Goal: Task Accomplishment & Management: Manage account settings

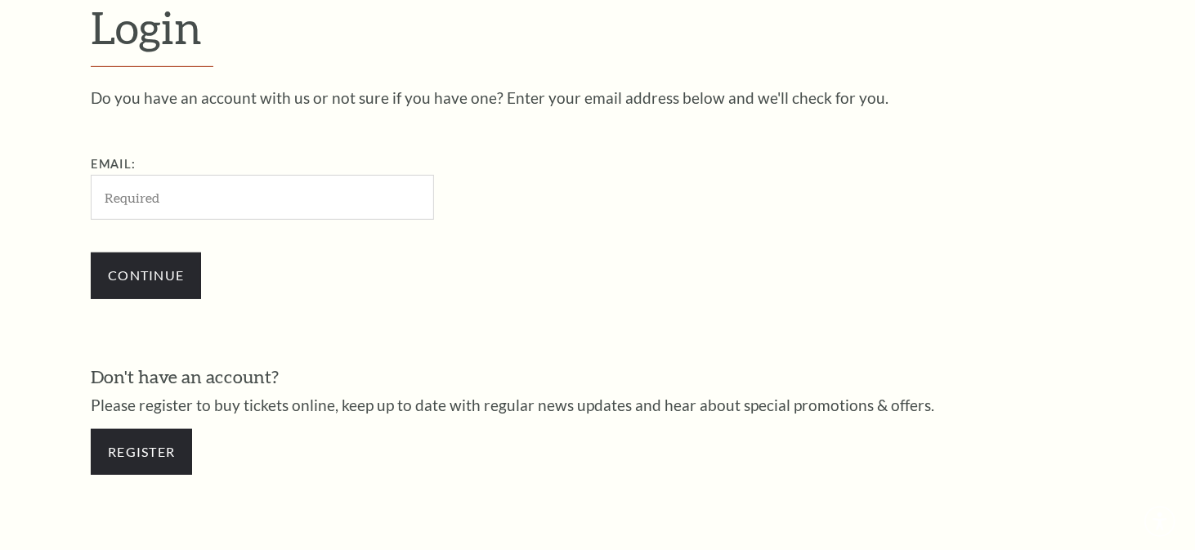
click at [188, 190] on input "Email:" at bounding box center [262, 197] width 343 height 45
type input "[EMAIL_ADDRESS][DOMAIN_NAME]"
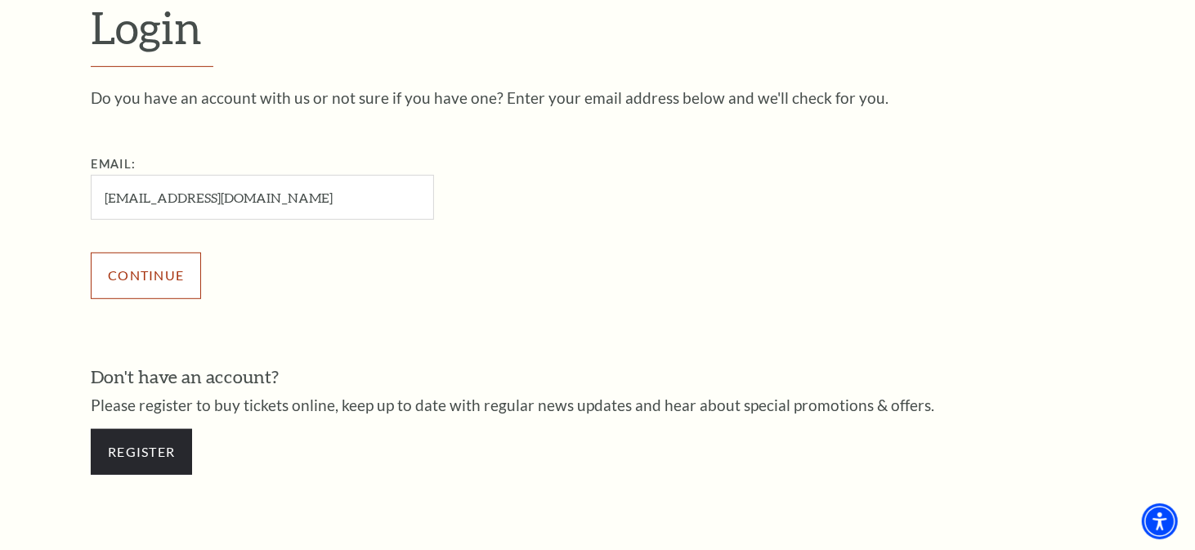
click at [131, 276] on input "Continue" at bounding box center [146, 276] width 110 height 46
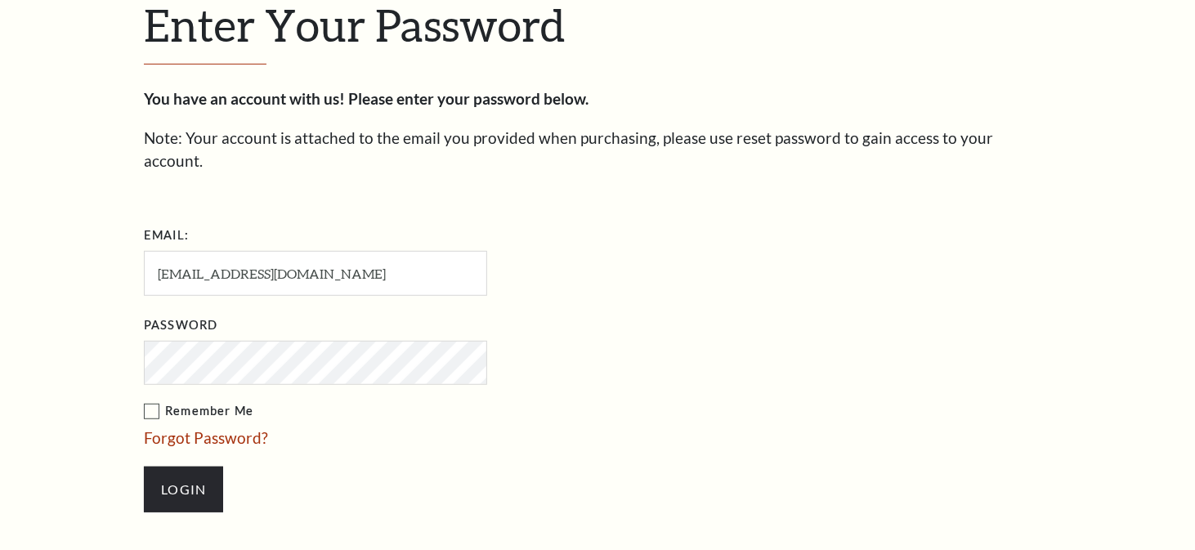
scroll to position [489, 0]
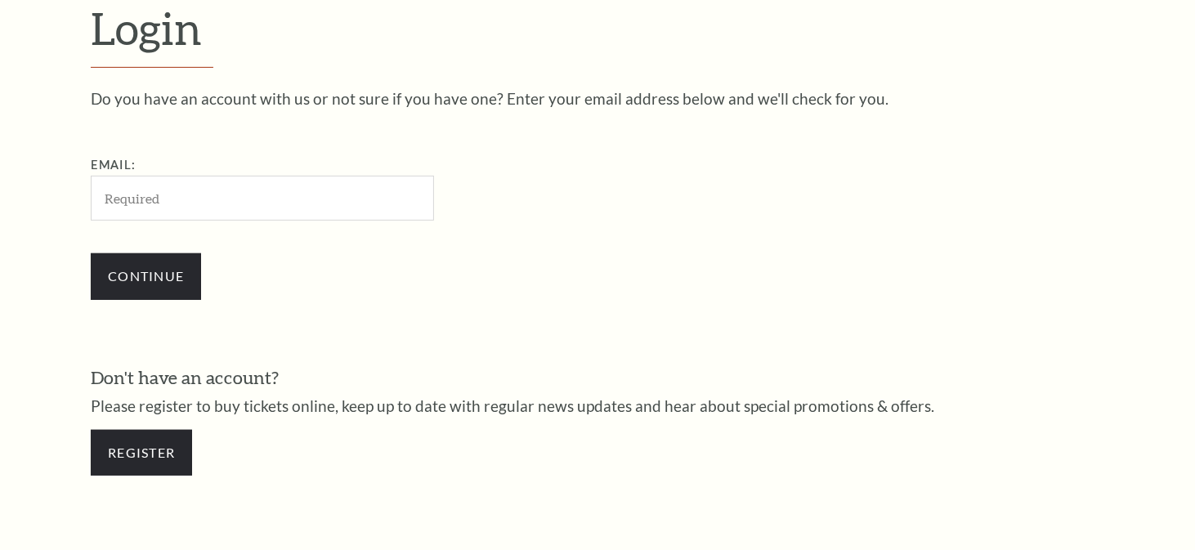
scroll to position [474, 0]
click at [171, 173] on div "Email:" at bounding box center [344, 186] width 507 height 65
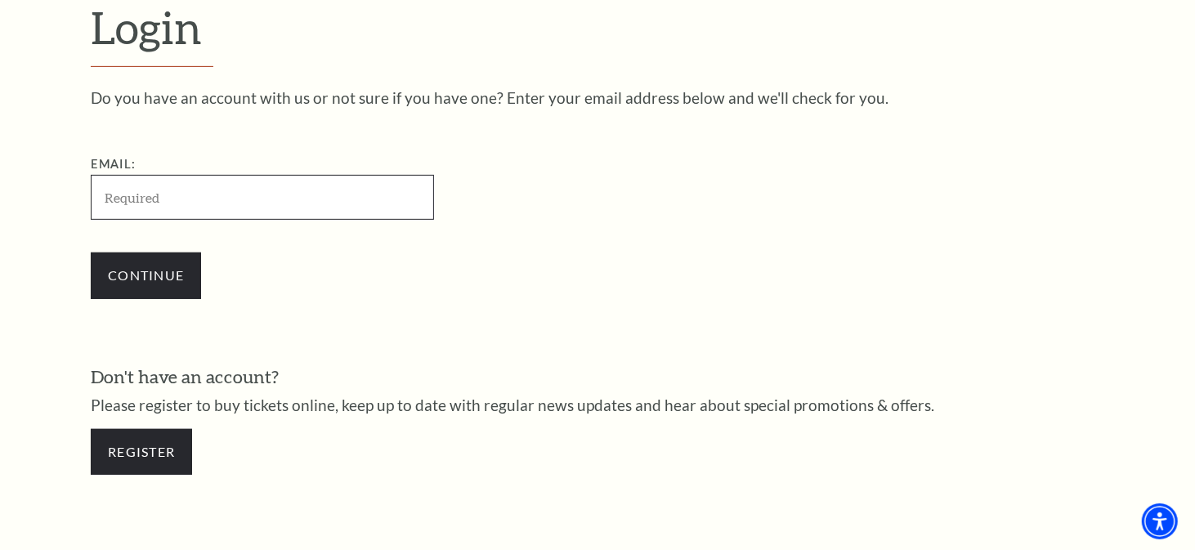
click at [180, 190] on input "Email:" at bounding box center [262, 197] width 343 height 45
type input "[EMAIL_ADDRESS][DOMAIN_NAME]"
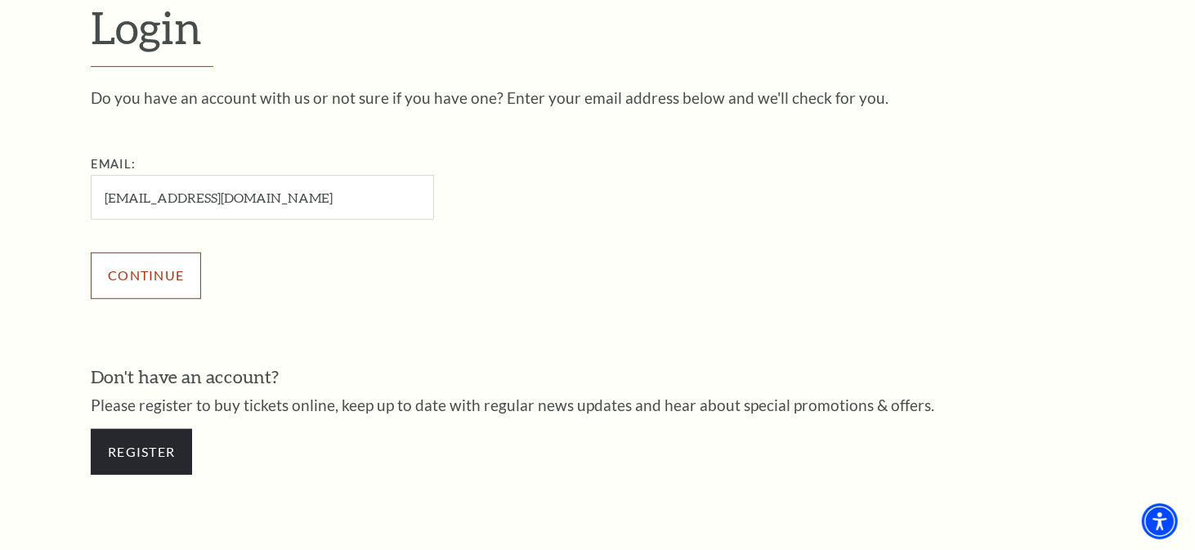
click at [163, 266] on input "Continue" at bounding box center [146, 276] width 110 height 46
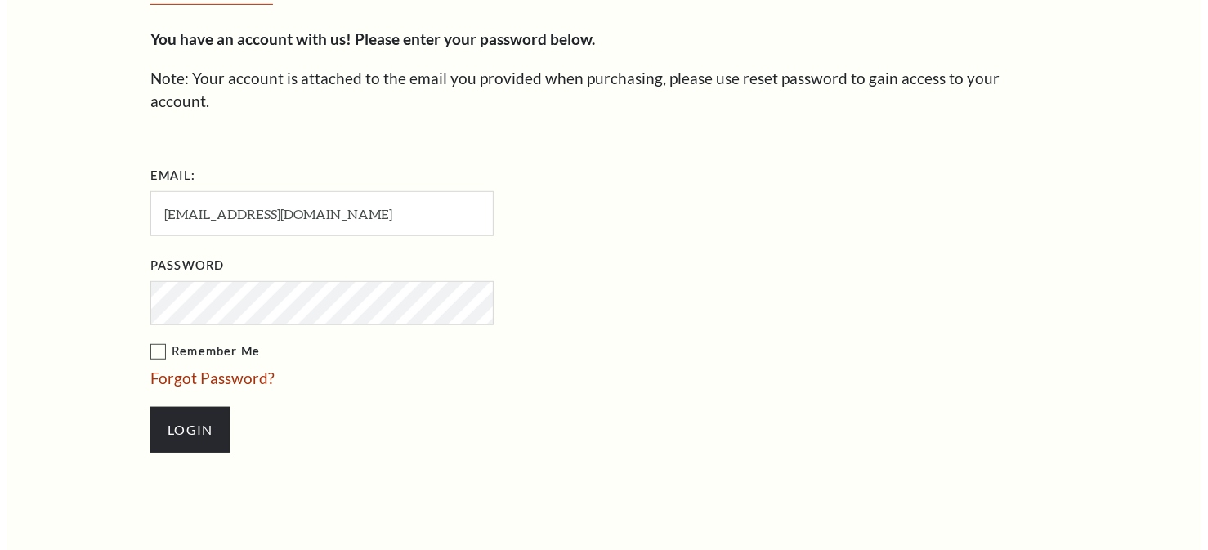
scroll to position [489, 0]
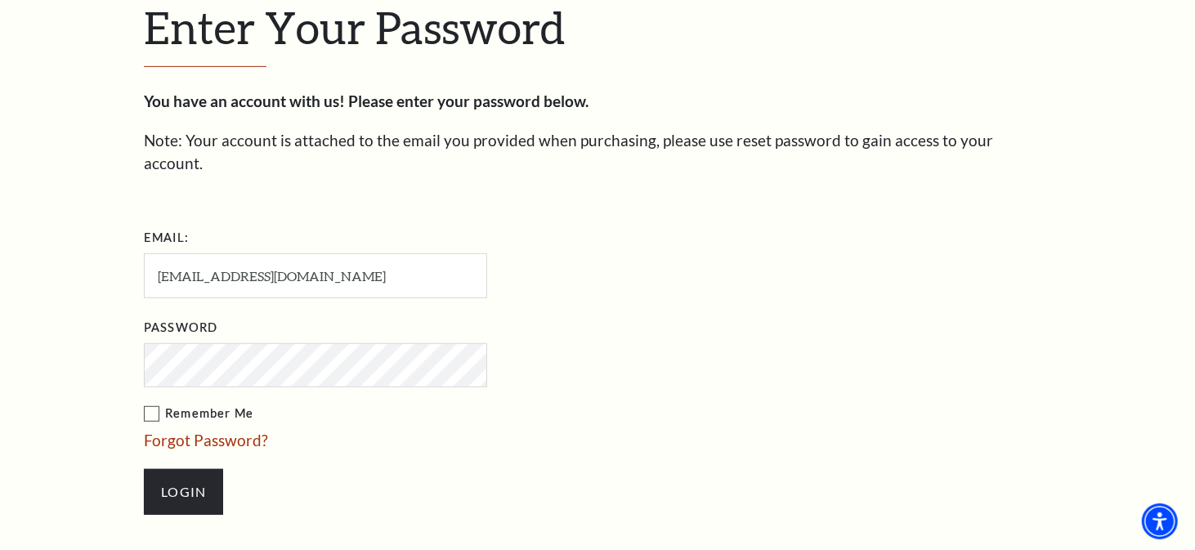
click at [150, 404] on label "Remember Me" at bounding box center [397, 414] width 507 height 20
click at [0, 0] on input "Remember Me" at bounding box center [0, 0] width 0 height 0
click at [247, 431] on link "Forgot Password?" at bounding box center [206, 440] width 124 height 19
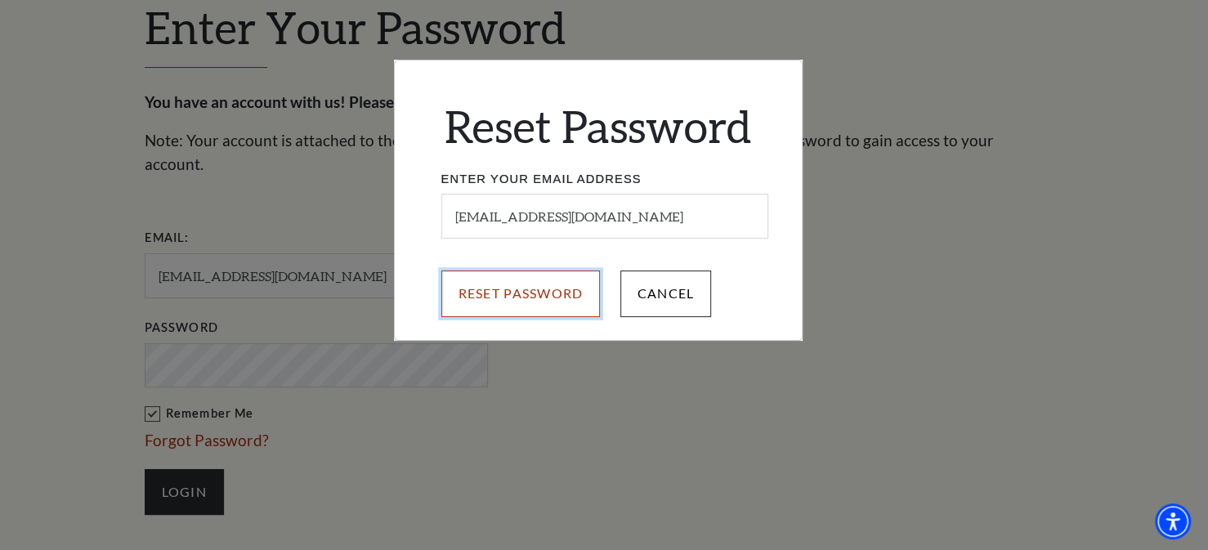
click at [534, 286] on input "Reset Password" at bounding box center [520, 293] width 159 height 46
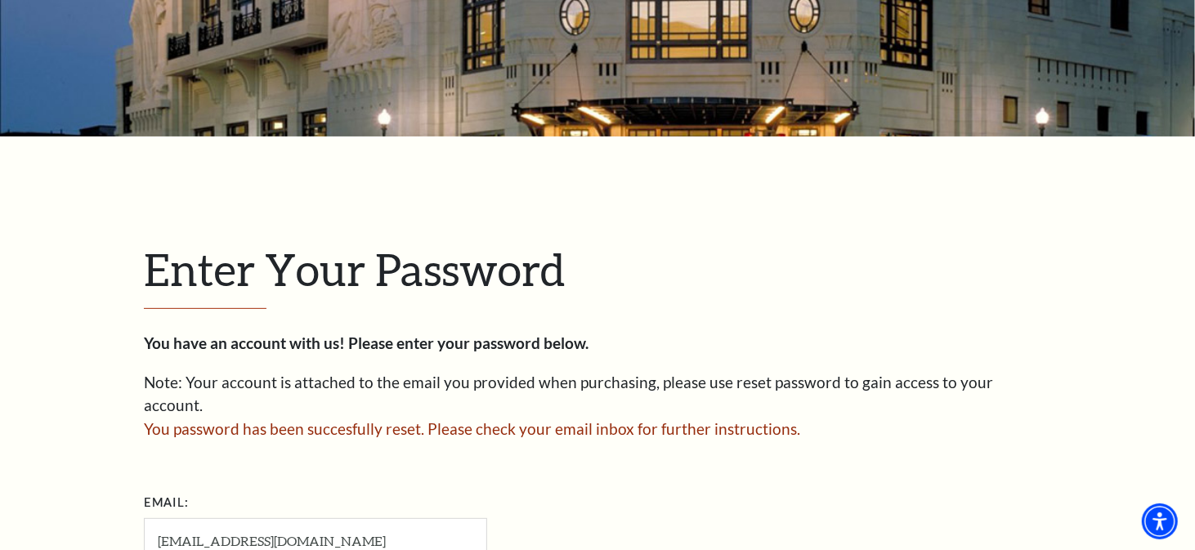
scroll to position [411, 0]
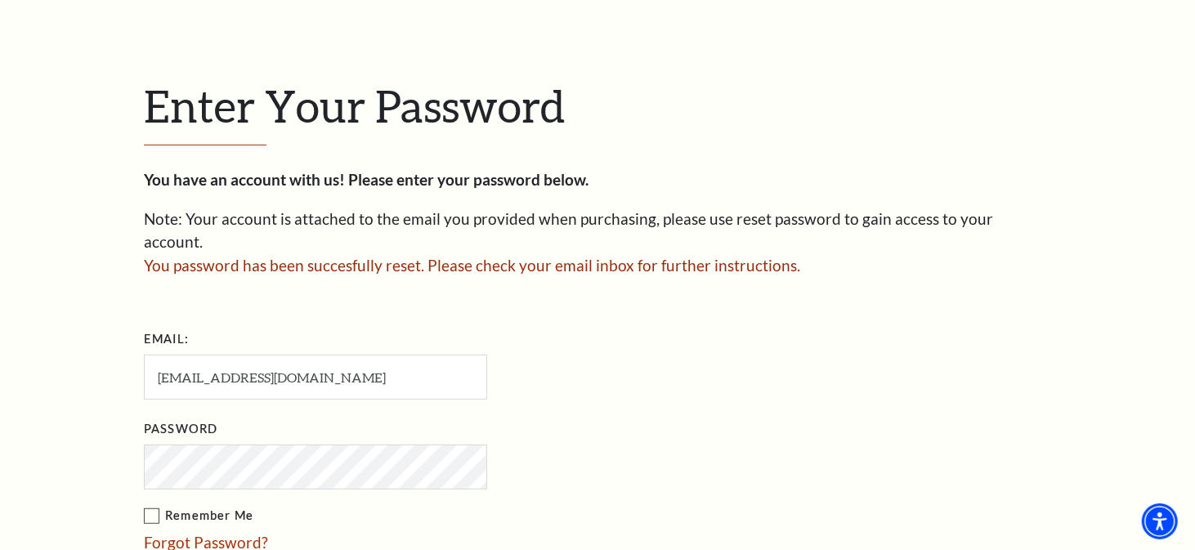
click at [154, 506] on label "Remember Me" at bounding box center [397, 516] width 507 height 20
click at [0, 0] on input "Remember Me" at bounding box center [0, 0] width 0 height 0
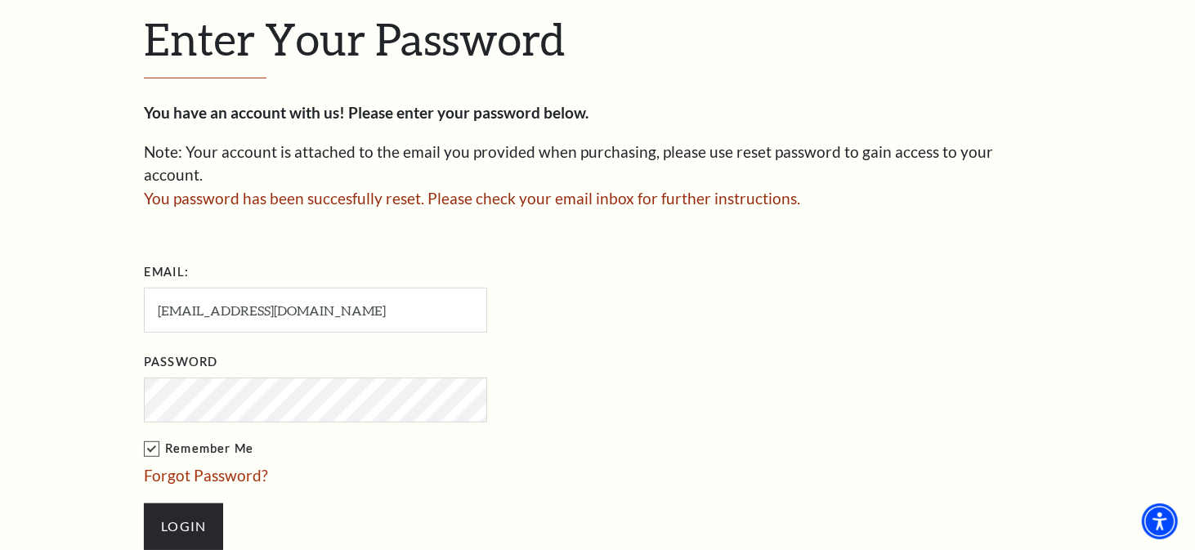
scroll to position [574, 0]
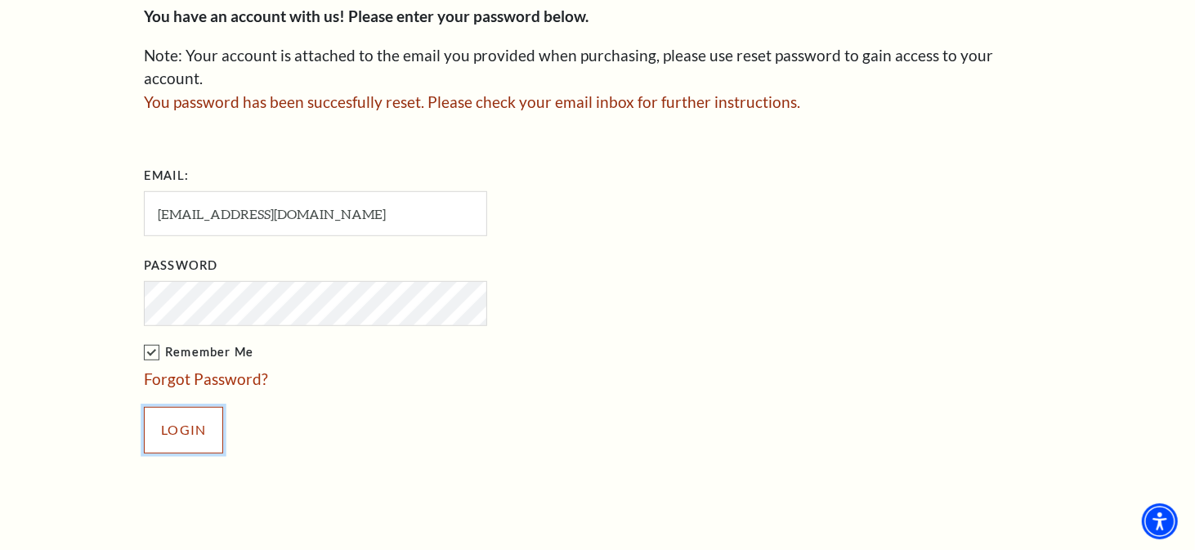
click at [193, 407] on input "Login" at bounding box center [183, 430] width 79 height 46
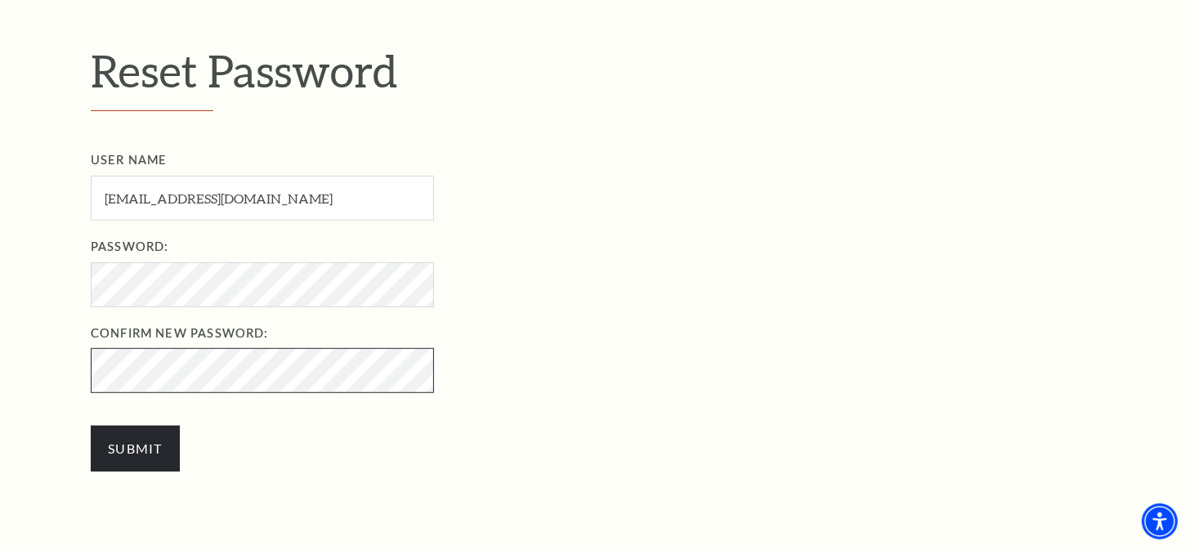
scroll to position [572, 0]
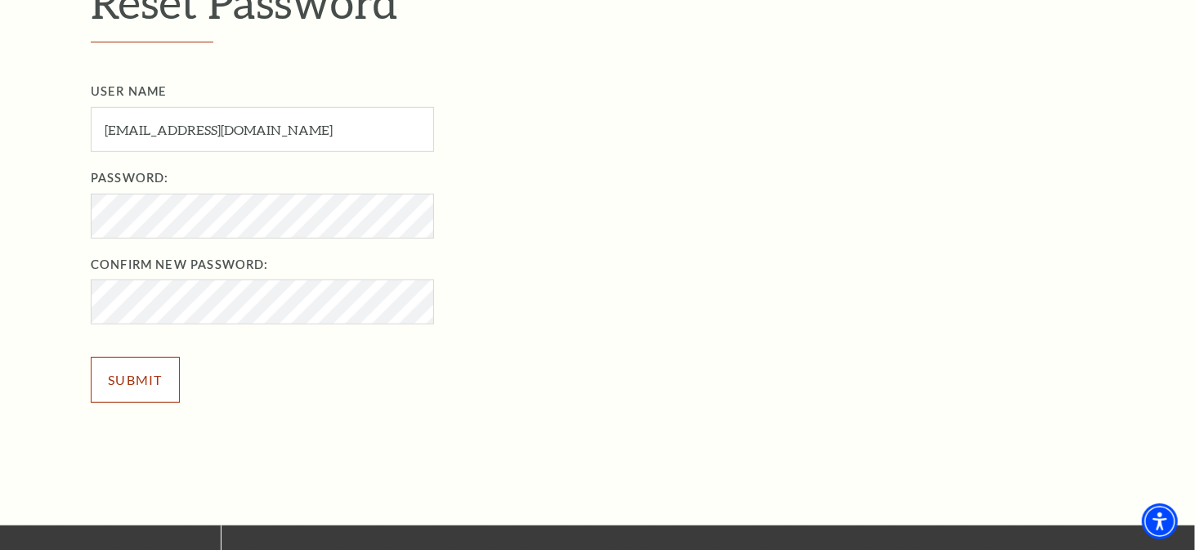
click at [151, 373] on input "Submit" at bounding box center [135, 380] width 89 height 46
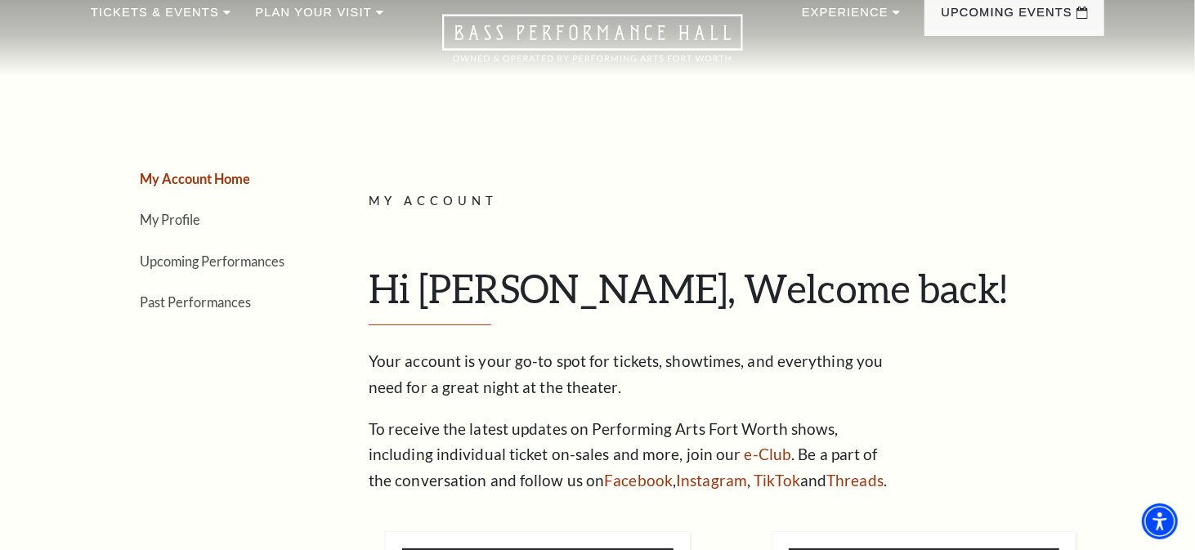
scroll to position [163, 0]
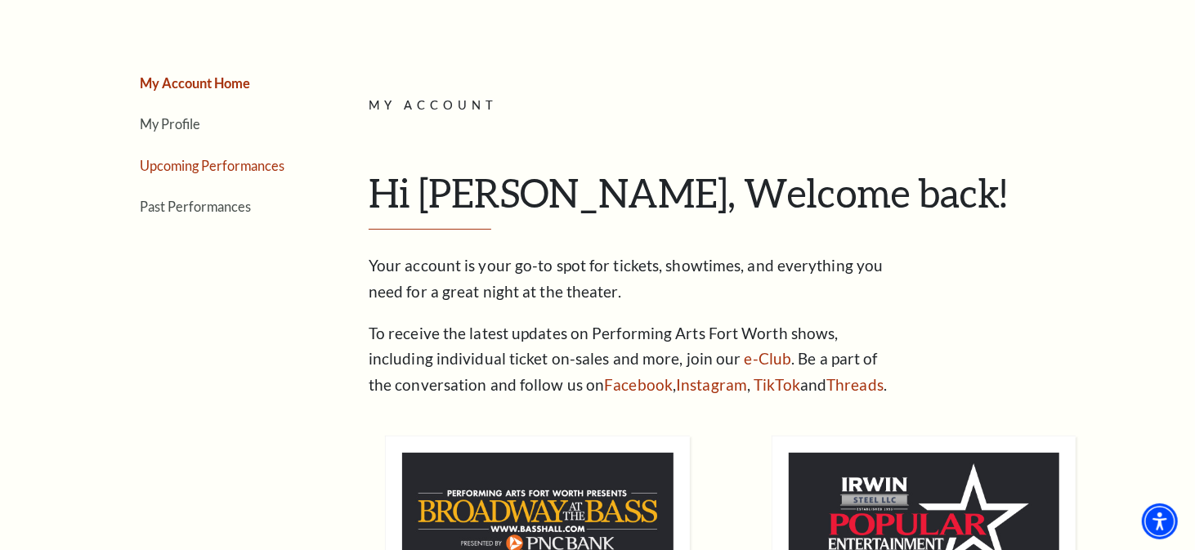
click at [256, 168] on link "Upcoming Performances" at bounding box center [212, 166] width 145 height 16
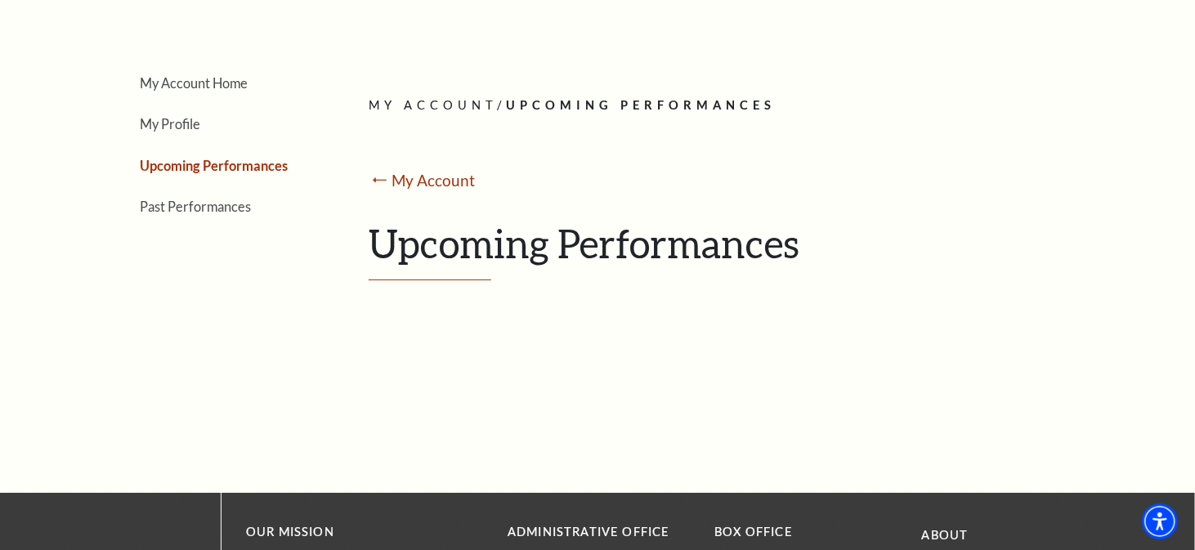
click at [431, 237] on h1 "Upcoming Performances" at bounding box center [730, 250] width 723 height 60
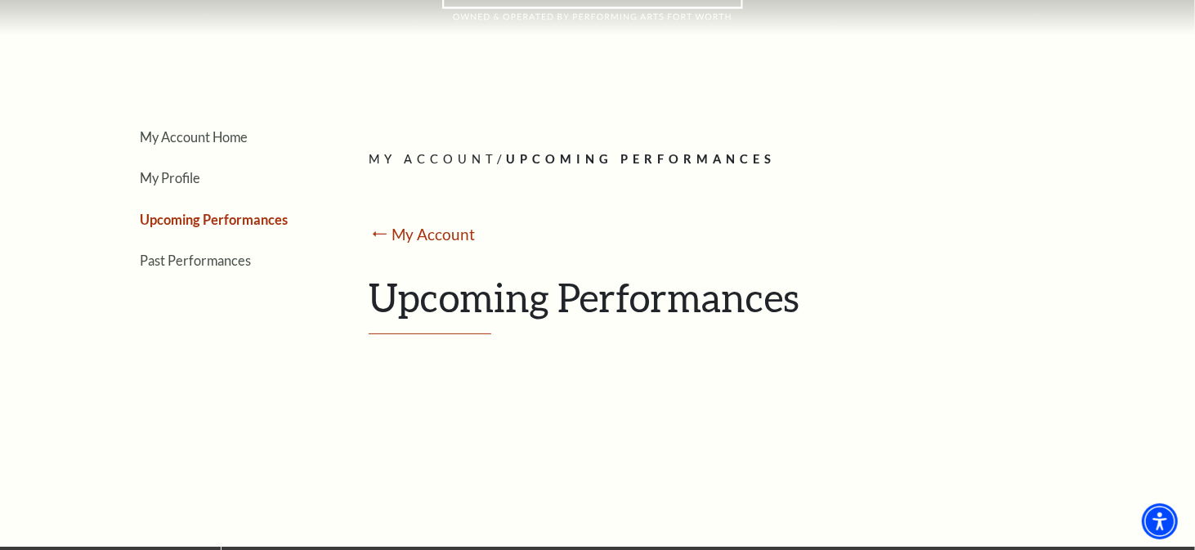
scroll to position [82, 0]
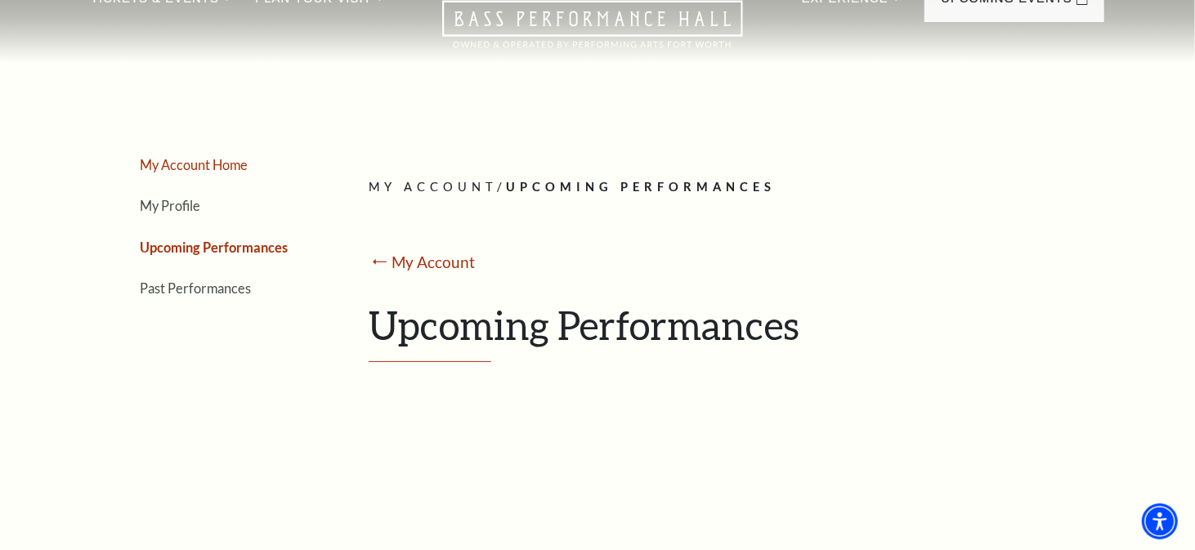
click at [213, 161] on link "My Account Home" at bounding box center [194, 165] width 108 height 16
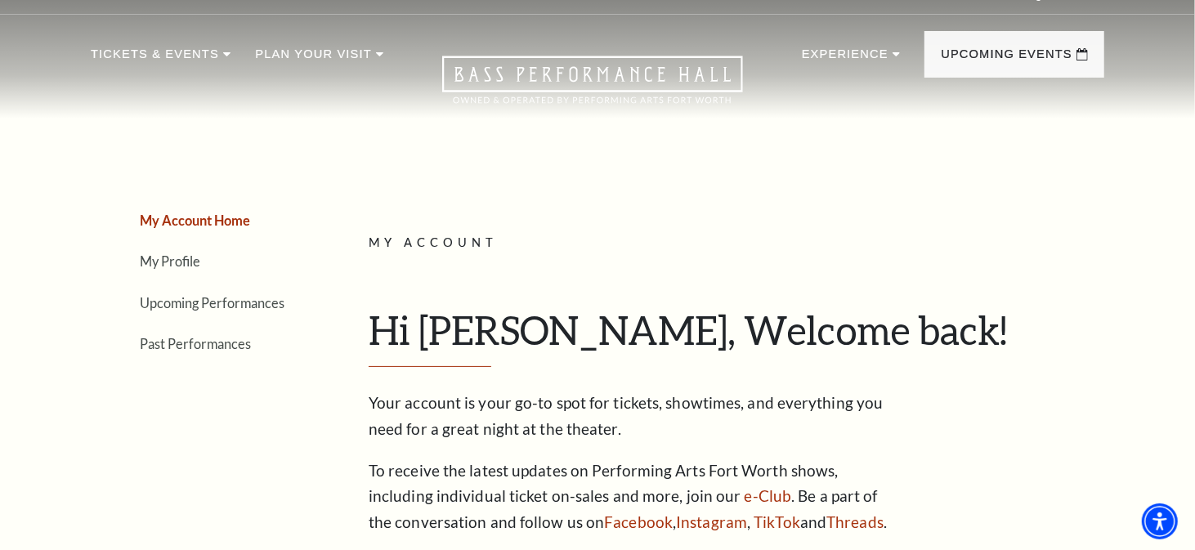
scroll to position [0, 0]
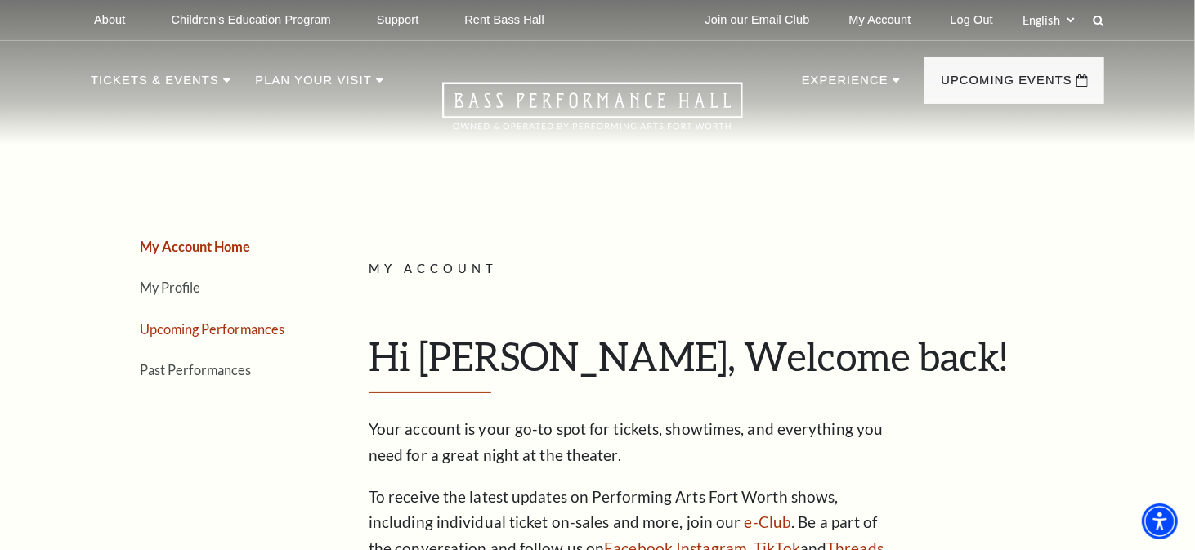
click at [190, 324] on link "Upcoming Performances" at bounding box center [212, 329] width 145 height 16
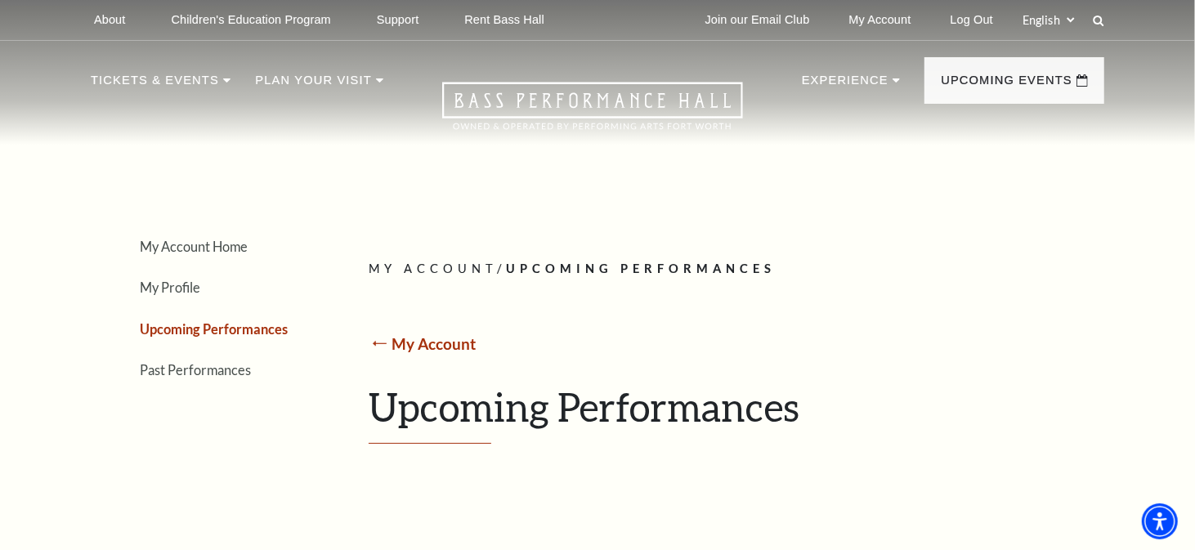
click at [435, 337] on link "My Account" at bounding box center [434, 343] width 84 height 19
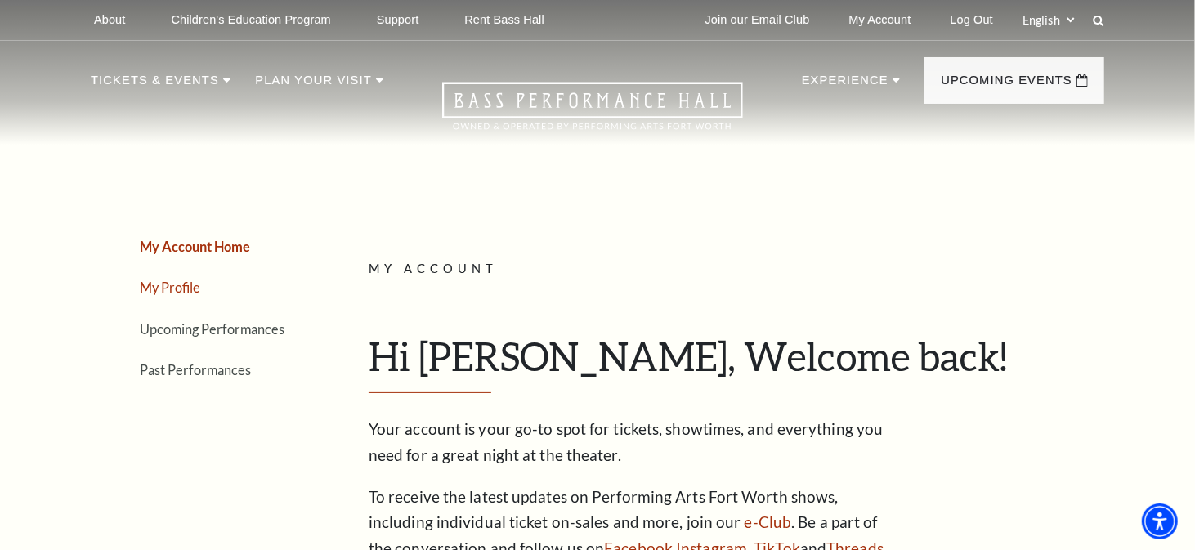
click at [161, 285] on link "My Profile" at bounding box center [170, 287] width 60 height 16
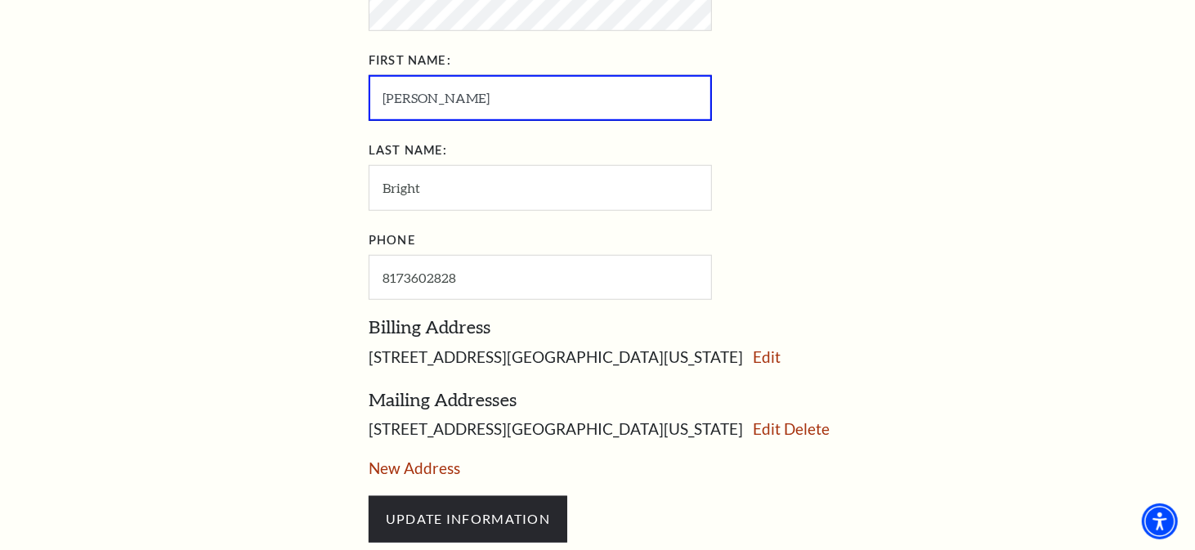
scroll to position [899, 0]
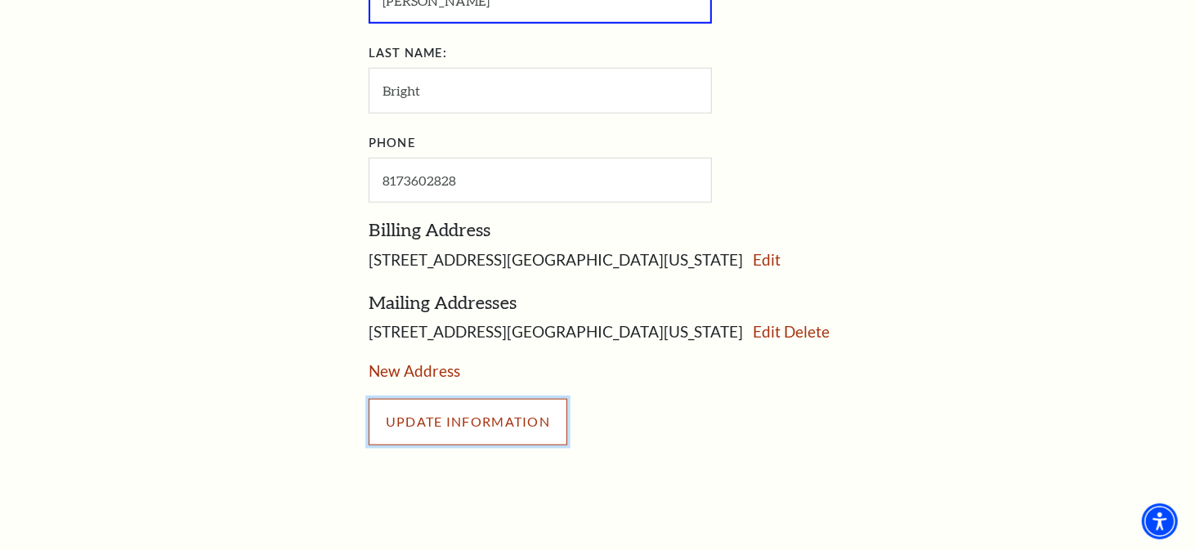
click at [489, 416] on input "UPDATE INFORMATION" at bounding box center [468, 422] width 199 height 46
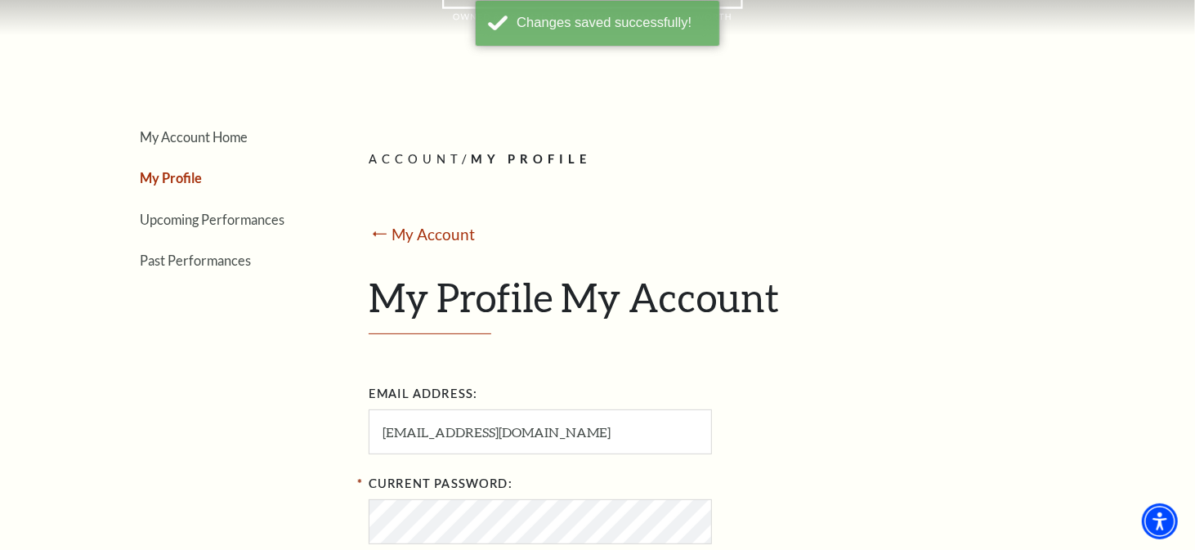
scroll to position [82, 0]
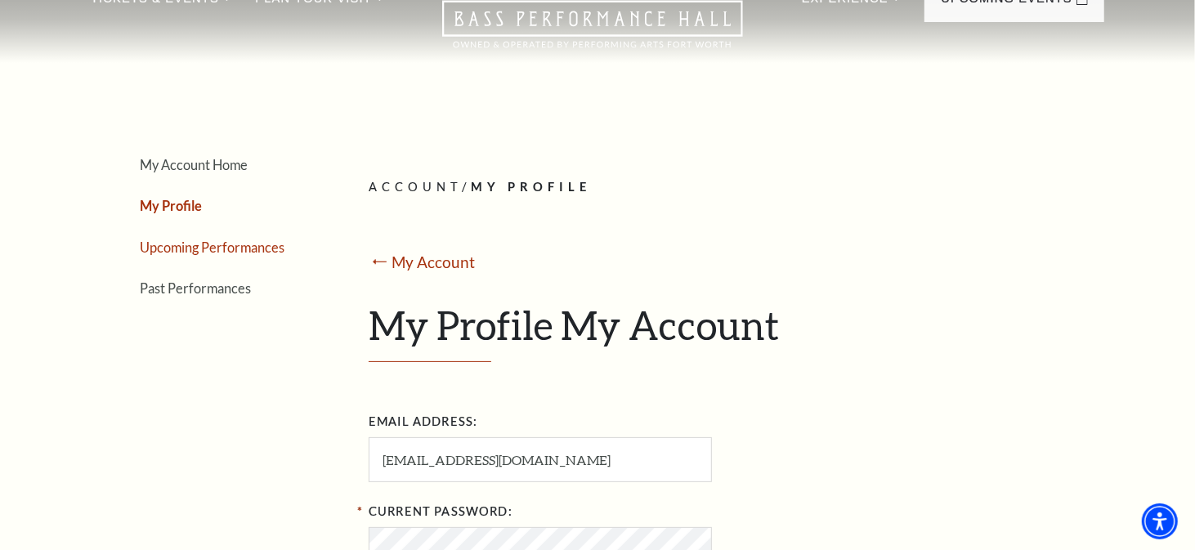
click at [190, 247] on link "Upcoming Performances" at bounding box center [212, 247] width 145 height 16
